Goal: Task Accomplishment & Management: Complete application form

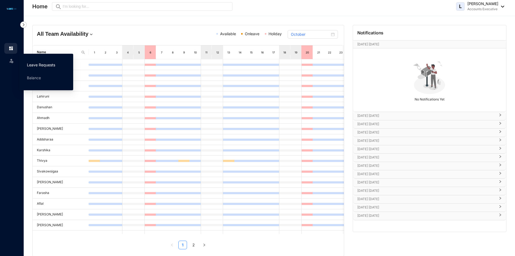
click at [42, 64] on link "Leave Requests" at bounding box center [41, 65] width 28 height 5
click at [13, 58] on img at bounding box center [11, 60] width 5 height 5
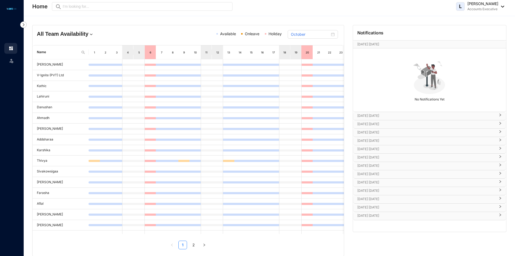
click at [17, 60] on span "Leave" at bounding box center [23, 59] width 12 height 11
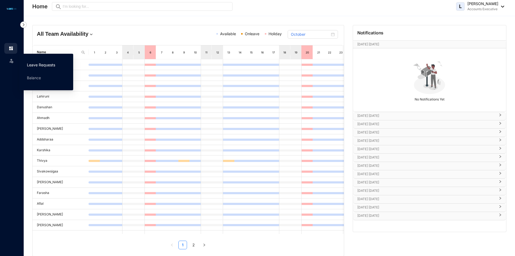
click at [50, 66] on link "Leave Requests" at bounding box center [41, 65] width 28 height 5
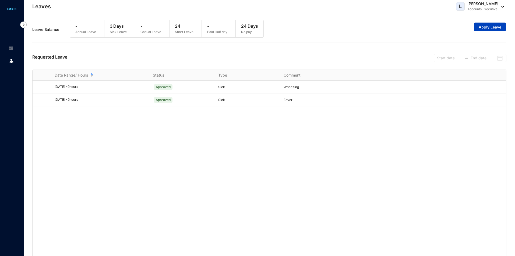
click at [488, 27] on span "Apply Leave" at bounding box center [490, 26] width 23 height 5
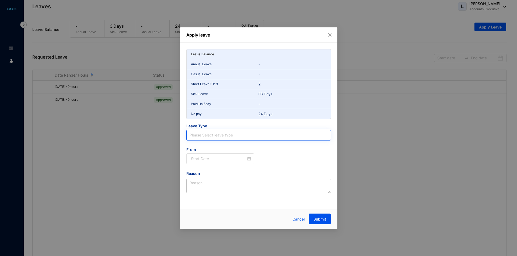
click at [226, 136] on input "search" at bounding box center [258, 135] width 138 height 10
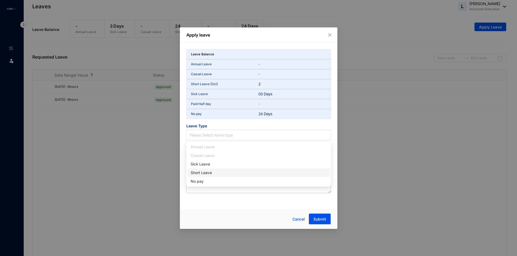
click at [208, 173] on div "Short Leave" at bounding box center [259, 173] width 136 height 6
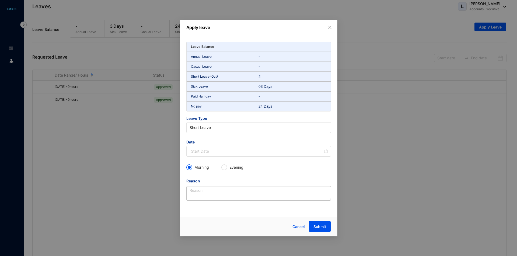
click at [213, 145] on span "Date" at bounding box center [258, 143] width 145 height 6
click at [213, 152] on input at bounding box center [257, 152] width 132 height 6
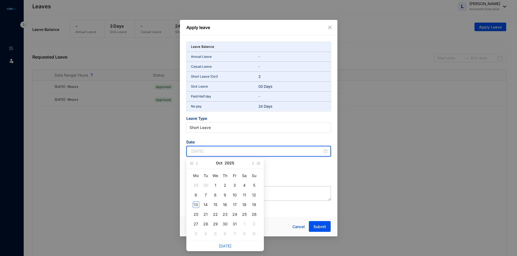
type input "[DATE]"
click at [193, 207] on div "13" at bounding box center [196, 205] width 6 height 6
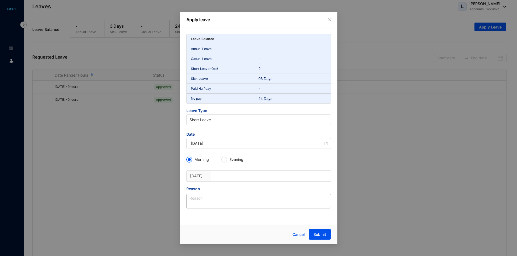
drag, startPoint x: 226, startPoint y: 163, endPoint x: 221, endPoint y: 163, distance: 4.6
click at [226, 163] on div "Morning Evening" at bounding box center [258, 160] width 145 height 9
click at [221, 177] on div at bounding box center [246, 176] width 60 height 11
click at [225, 175] on div at bounding box center [246, 173] width 60 height 5
click at [226, 160] on input "Evening" at bounding box center [224, 159] width 5 height 5
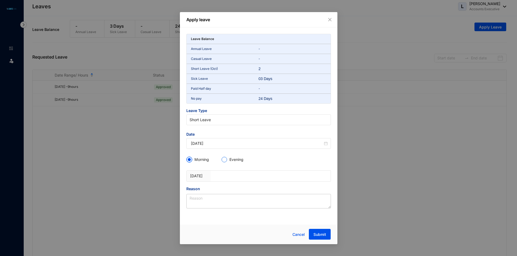
radio input "true"
radio input "false"
click at [218, 176] on div at bounding box center [246, 173] width 60 height 5
click at [223, 178] on div at bounding box center [246, 176] width 60 height 11
click at [205, 176] on p "[DATE]" at bounding box center [198, 176] width 17 height 5
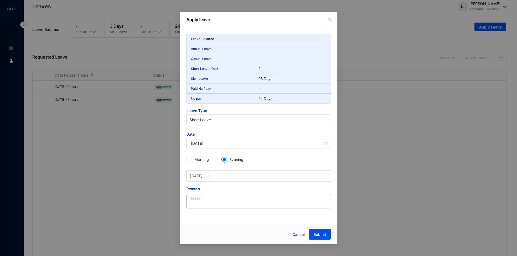
click at [201, 176] on p "[DATE]" at bounding box center [198, 176] width 17 height 5
click at [229, 172] on div at bounding box center [246, 173] width 60 height 5
click at [253, 174] on div at bounding box center [246, 173] width 60 height 5
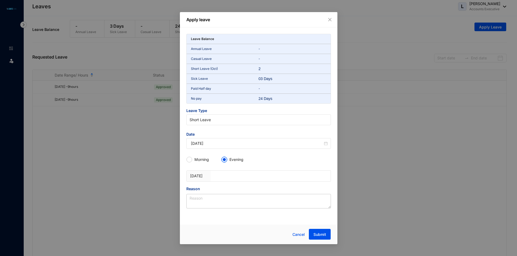
click at [290, 175] on div "[DATE]" at bounding box center [259, 176] width 144 height 11
drag, startPoint x: 189, startPoint y: 175, endPoint x: 197, endPoint y: 176, distance: 7.6
click at [197, 176] on div "[DATE]" at bounding box center [199, 176] width 24 height 11
click at [216, 177] on div at bounding box center [213, 176] width 6 height 11
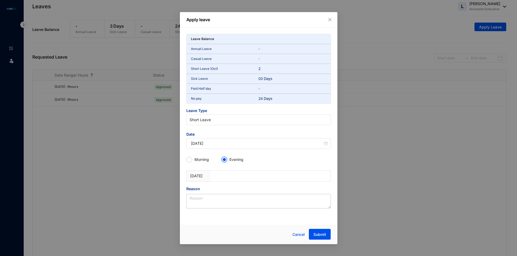
click at [216, 177] on div at bounding box center [213, 176] width 6 height 11
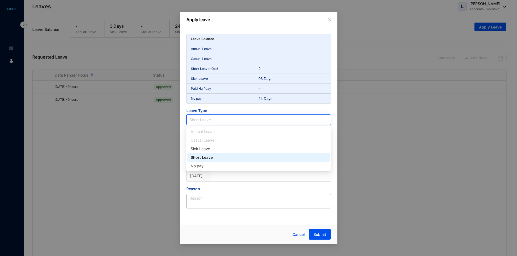
click at [240, 122] on span "Short Leave" at bounding box center [258, 120] width 138 height 8
click at [256, 156] on div "Short Leave" at bounding box center [259, 158] width 136 height 6
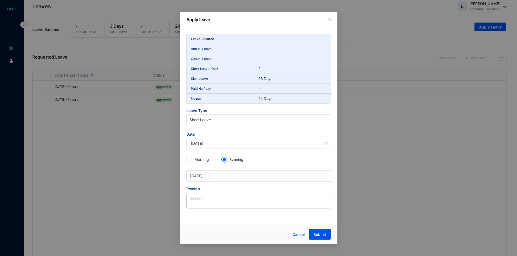
click at [241, 175] on div at bounding box center [246, 173] width 60 height 5
click at [286, 181] on div "[DATE]" at bounding box center [259, 176] width 144 height 11
drag, startPoint x: 286, startPoint y: 181, endPoint x: 167, endPoint y: 195, distance: 120.6
click at [283, 181] on div "[DATE]" at bounding box center [259, 176] width 144 height 11
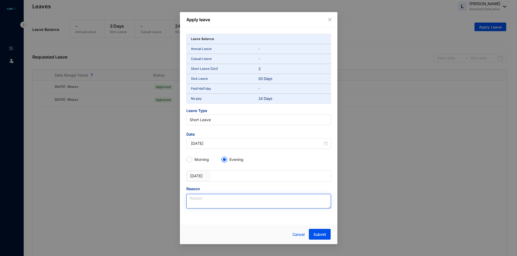
click at [195, 201] on textarea "Reason" at bounding box center [258, 201] width 145 height 15
drag, startPoint x: 217, startPoint y: 181, endPoint x: 219, endPoint y: 176, distance: 5.4
click at [217, 181] on div at bounding box center [246, 176] width 60 height 11
click at [219, 176] on div at bounding box center [246, 173] width 60 height 5
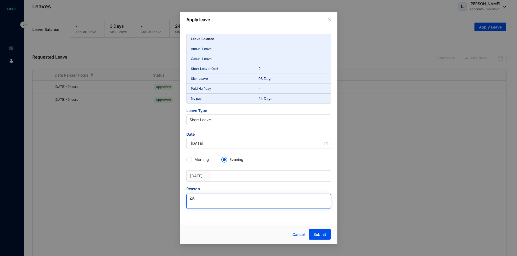
click at [200, 205] on textarea "ZA" at bounding box center [258, 201] width 145 height 15
type textarea "Z"
click at [223, 179] on div at bounding box center [246, 176] width 60 height 11
drag, startPoint x: 223, startPoint y: 179, endPoint x: 218, endPoint y: 173, distance: 7.2
click at [222, 178] on div at bounding box center [246, 176] width 60 height 11
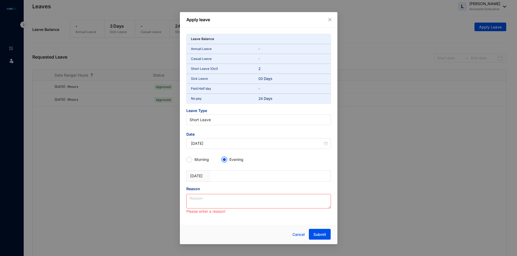
click at [215, 172] on div at bounding box center [213, 176] width 6 height 11
click at [215, 176] on div at bounding box center [213, 176] width 6 height 11
click at [252, 147] on div "[DATE]" at bounding box center [258, 143] width 145 height 11
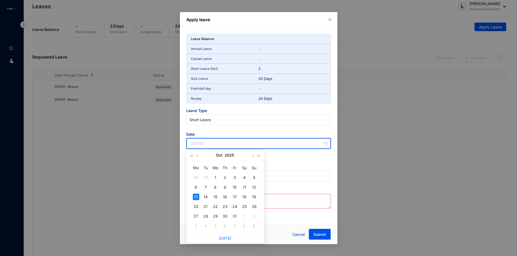
click at [195, 196] on div "13" at bounding box center [196, 197] width 6 height 6
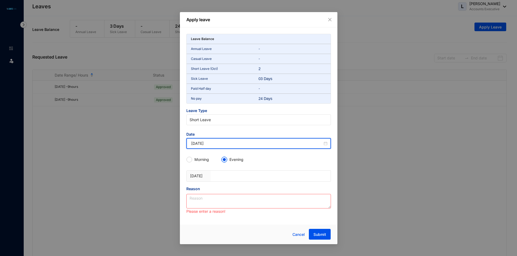
type input "[DATE]"
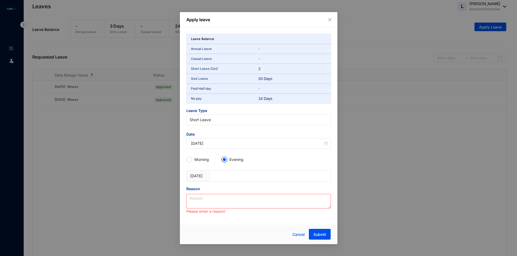
click at [229, 177] on div at bounding box center [246, 176] width 60 height 11
drag, startPoint x: 229, startPoint y: 176, endPoint x: 208, endPoint y: 177, distance: 21.3
click at [217, 178] on div at bounding box center [246, 176] width 60 height 11
click at [207, 177] on div "[DATE]" at bounding box center [199, 176] width 24 height 11
click at [194, 174] on p "[DATE]" at bounding box center [198, 176] width 17 height 5
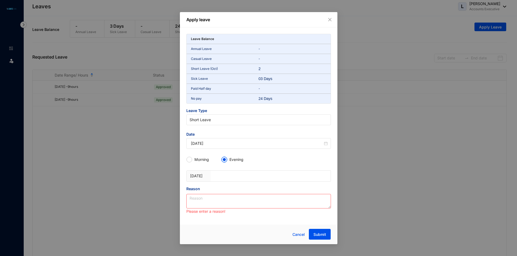
click at [206, 174] on p "[DATE]" at bounding box center [198, 176] width 17 height 5
click at [216, 173] on div at bounding box center [213, 176] width 6 height 11
click at [217, 201] on textarea "Reason" at bounding box center [258, 201] width 145 height 15
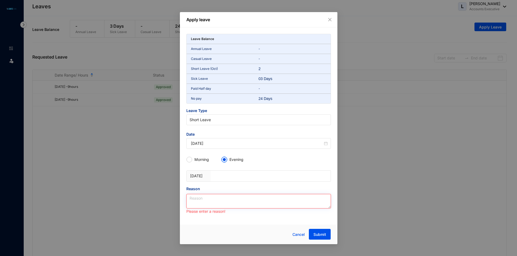
type textarea "h"
type textarea "H"
type textarea "F"
type textarea "Sick"
click at [238, 177] on div at bounding box center [246, 176] width 60 height 11
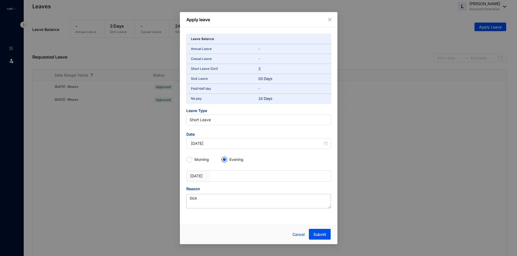
click at [238, 177] on div at bounding box center [246, 176] width 60 height 11
click at [328, 21] on icon "close" at bounding box center [329, 19] width 3 height 3
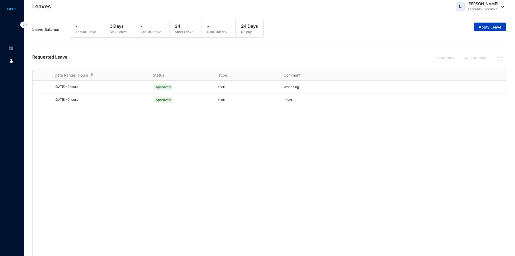
click at [480, 28] on span "Apply Leave" at bounding box center [490, 26] width 23 height 5
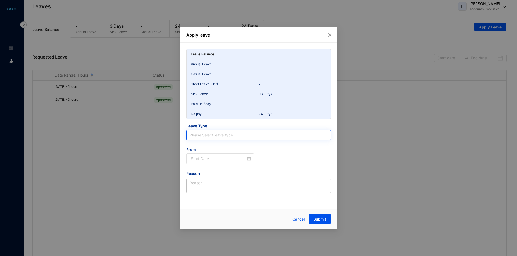
click at [242, 136] on input "search" at bounding box center [258, 135] width 138 height 10
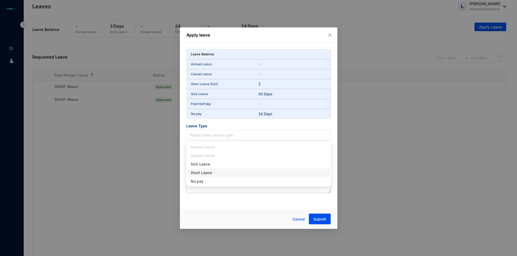
click at [199, 175] on div "Short Leave" at bounding box center [259, 173] width 136 height 6
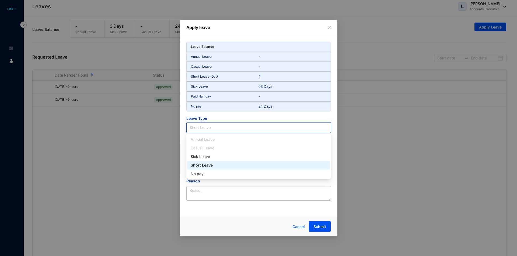
click at [242, 126] on span "Short Leave" at bounding box center [258, 128] width 138 height 8
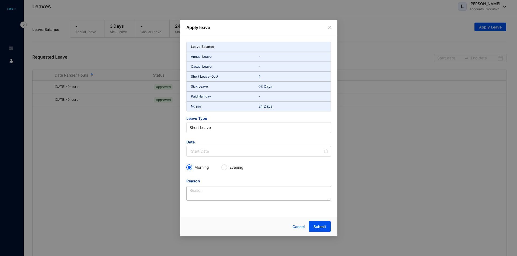
click at [253, 116] on span "Leave Type" at bounding box center [258, 119] width 145 height 6
click at [257, 153] on input at bounding box center [257, 152] width 132 height 6
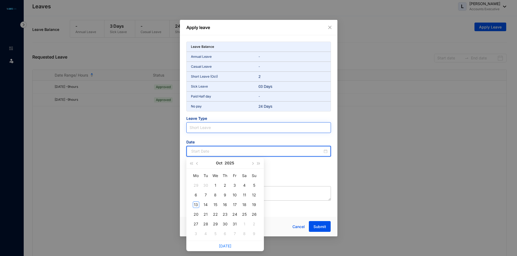
click at [244, 128] on span "Short Leave" at bounding box center [258, 128] width 138 height 8
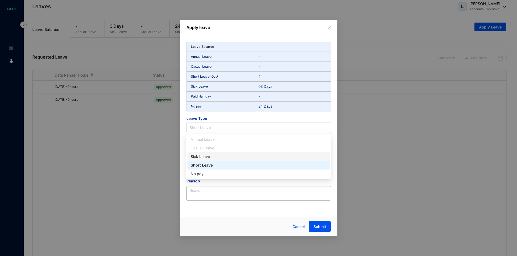
click at [219, 156] on div "Sick Leave" at bounding box center [259, 157] width 136 height 6
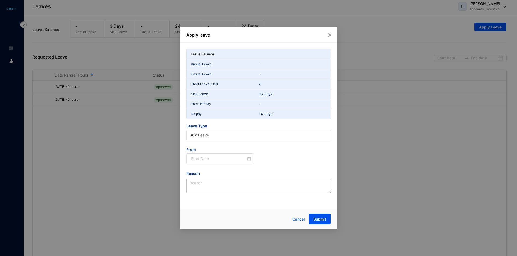
click at [243, 125] on span "Leave Type" at bounding box center [258, 127] width 145 height 6
click at [238, 138] on span "Sick Leave" at bounding box center [258, 135] width 138 height 8
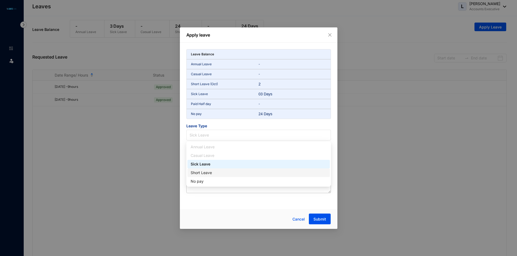
click at [224, 173] on div "Short Leave" at bounding box center [259, 173] width 136 height 6
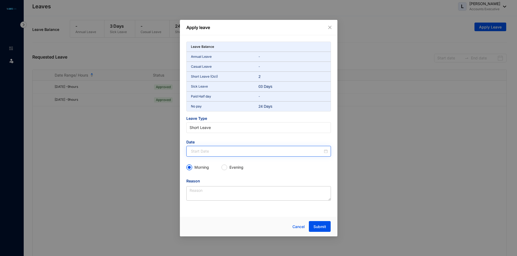
click at [232, 156] on div at bounding box center [258, 151] width 145 height 11
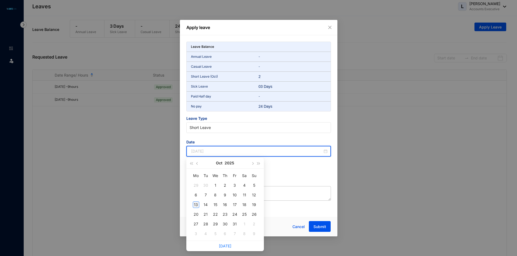
click at [194, 205] on div "13" at bounding box center [196, 205] width 6 height 6
type input "[DATE]"
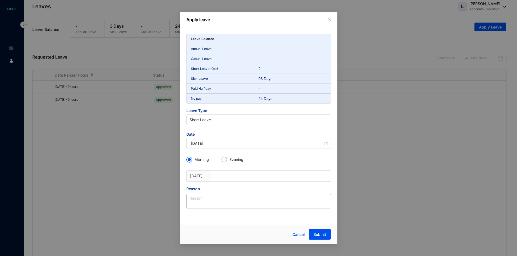
click at [225, 159] on input "Evening" at bounding box center [224, 159] width 5 height 5
radio input "true"
radio input "false"
click at [212, 178] on div at bounding box center [213, 176] width 6 height 11
click at [218, 177] on div at bounding box center [246, 176] width 60 height 11
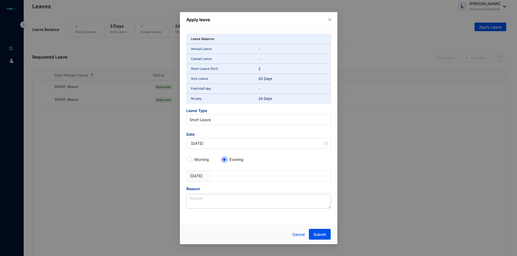
click at [218, 177] on div at bounding box center [246, 176] width 60 height 11
drag, startPoint x: 218, startPoint y: 177, endPoint x: 237, endPoint y: 175, distance: 18.7
click at [220, 177] on div at bounding box center [246, 176] width 60 height 11
click at [247, 177] on div at bounding box center [246, 176] width 60 height 11
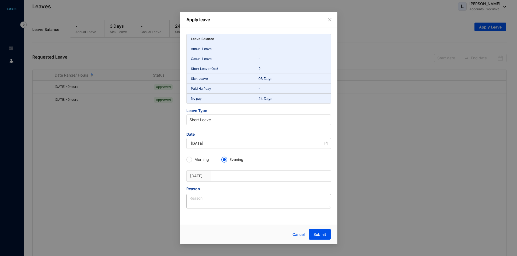
click at [247, 177] on div at bounding box center [246, 176] width 60 height 11
click at [247, 178] on div at bounding box center [246, 176] width 60 height 11
click at [227, 181] on div at bounding box center [246, 176] width 60 height 11
click at [227, 175] on div at bounding box center [246, 173] width 60 height 5
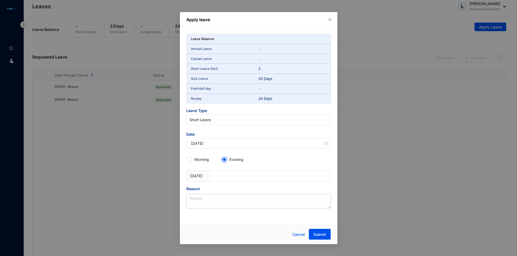
click at [227, 175] on div at bounding box center [246, 173] width 60 height 5
click at [223, 180] on div at bounding box center [246, 176] width 60 height 11
drag, startPoint x: 225, startPoint y: 182, endPoint x: 230, endPoint y: 186, distance: 6.1
click at [230, 186] on div "Leave Balance Annual Leave - Casual Leave - Short Leave (Oct) 2 Sick Leave 03 D…" at bounding box center [258, 121] width 145 height 175
click at [218, 199] on textarea "Reason" at bounding box center [258, 201] width 145 height 15
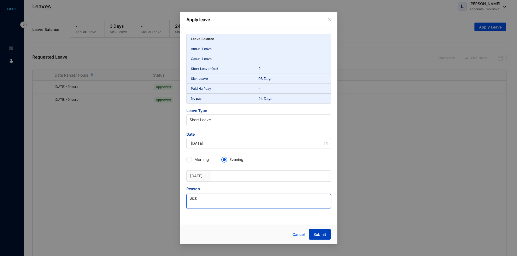
type textarea "Sick"
click at [322, 234] on span "Submit" at bounding box center [319, 234] width 13 height 5
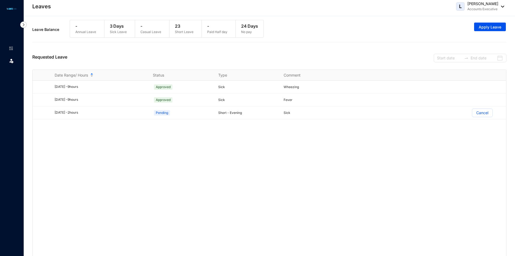
click at [200, 31] on div "23 Short Leave" at bounding box center [186, 28] width 32 height 17
click at [497, 60] on div at bounding box center [470, 58] width 73 height 9
click at [20, 46] on ul "Leave" at bounding box center [12, 54] width 24 height 23
click at [14, 48] on link at bounding box center [15, 48] width 13 height 5
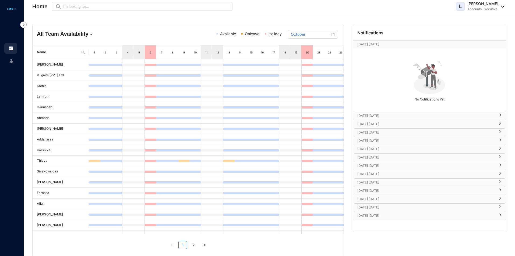
click at [406, 117] on p "[DATE] [DATE]" at bounding box center [426, 115] width 138 height 5
click at [380, 143] on p "[DATE] [DATE]" at bounding box center [426, 140] width 138 height 5
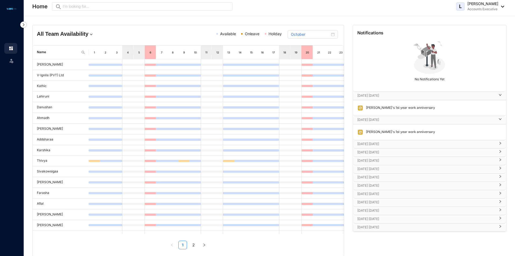
click at [373, 142] on p "[DATE] [DATE]" at bounding box center [426, 144] width 138 height 5
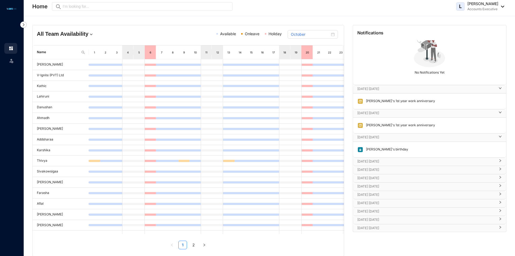
scroll to position [36, 0]
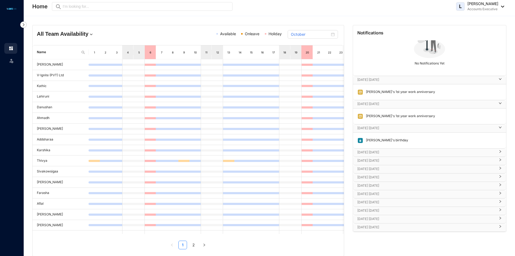
click at [393, 154] on p "[DATE] [DATE]" at bounding box center [426, 152] width 138 height 5
click at [390, 178] on p "[DATE] [DATE]" at bounding box center [426, 176] width 138 height 5
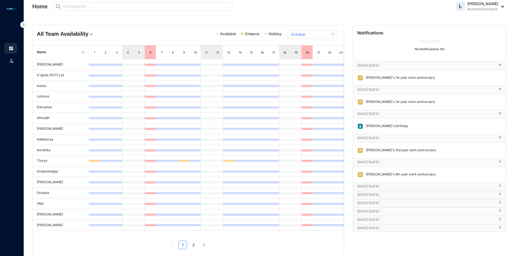
scroll to position [63, 0]
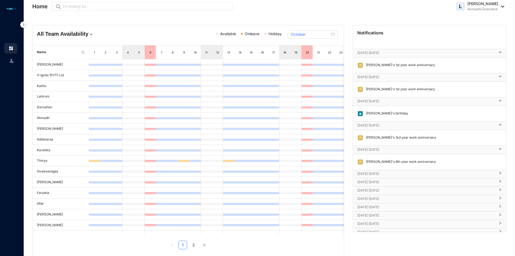
click at [397, 176] on p "[DATE] [DATE]" at bounding box center [426, 173] width 138 height 5
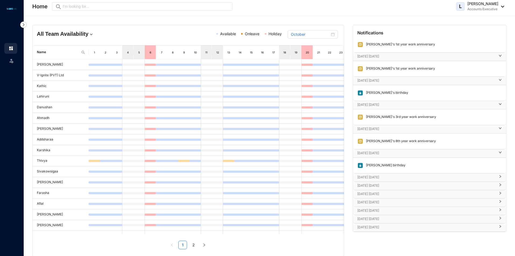
click at [397, 176] on p "[DATE] [DATE]" at bounding box center [426, 177] width 138 height 5
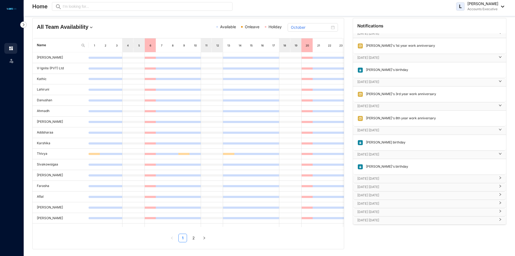
scroll to position [9, 0]
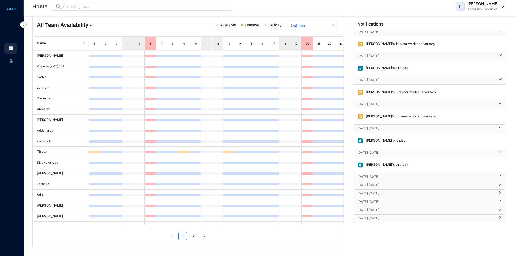
click at [391, 176] on p "[DATE] [DATE]" at bounding box center [426, 176] width 138 height 5
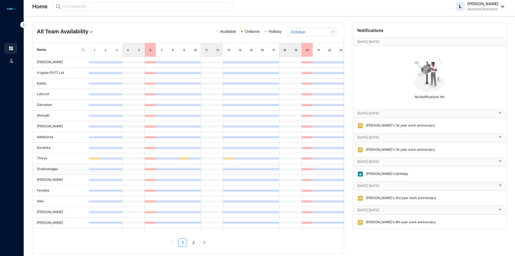
scroll to position [0, 0]
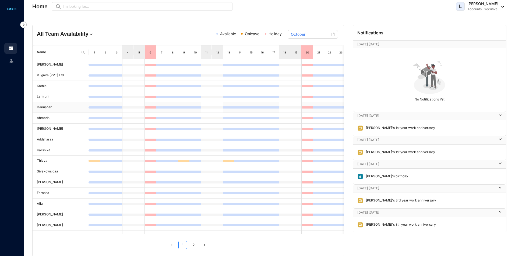
click at [219, 106] on div at bounding box center [217, 107] width 11 height 10
click at [487, 117] on p "[DATE] [DATE]" at bounding box center [426, 115] width 138 height 5
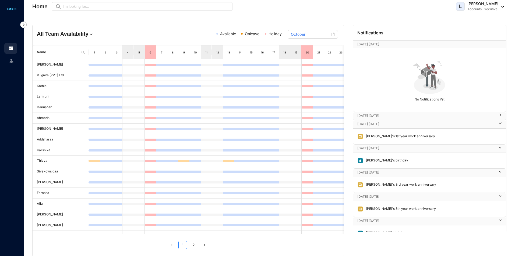
click at [462, 126] on p "[DATE] [DATE]" at bounding box center [426, 124] width 138 height 5
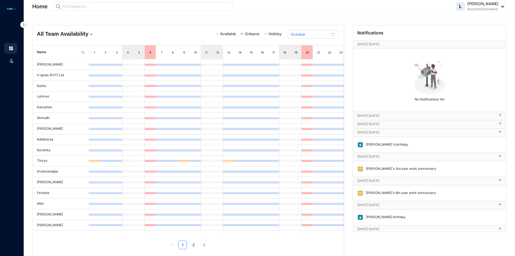
click at [458, 131] on p "[DATE] [DATE]" at bounding box center [426, 132] width 138 height 5
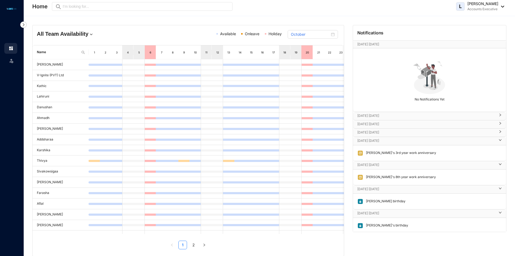
click at [453, 139] on p "[DATE] [DATE]" at bounding box center [426, 140] width 138 height 5
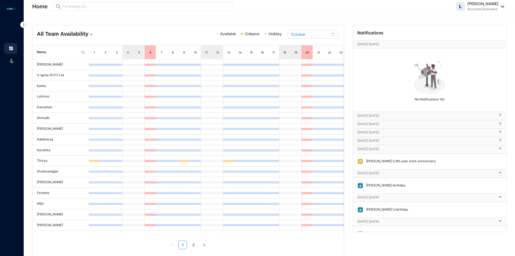
click at [454, 146] on div "[DATE] [DATE]" at bounding box center [429, 150] width 153 height 8
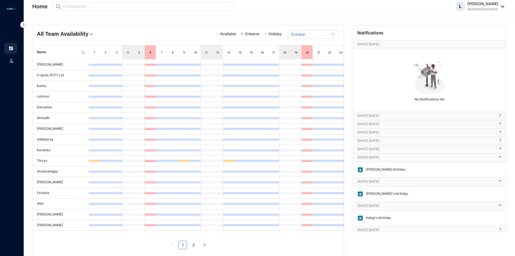
click at [450, 154] on div "[DATE] [DATE] [PERSON_NAME]'s 8th year work anniversary" at bounding box center [429, 150] width 153 height 8
click at [436, 180] on p "[DATE] [DATE]" at bounding box center [426, 181] width 138 height 5
click at [433, 189] on p "[DATE] [DATE]" at bounding box center [426, 190] width 138 height 5
click at [429, 161] on div "[DATE] [DATE]" at bounding box center [429, 158] width 153 height 8
click at [196, 247] on link "2" at bounding box center [193, 245] width 8 height 8
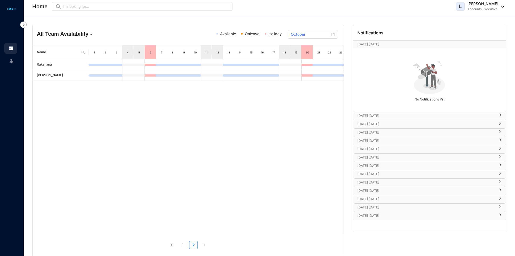
click at [186, 248] on link "1" at bounding box center [183, 245] width 8 height 8
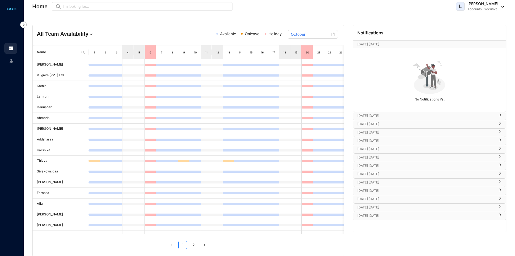
click at [272, 34] on span "Holiday" at bounding box center [275, 33] width 13 height 5
click at [502, 5] on div "[PERSON_NAME] Accounts Executive" at bounding box center [480, 6] width 48 height 11
